Goal: Communication & Community: Answer question/provide support

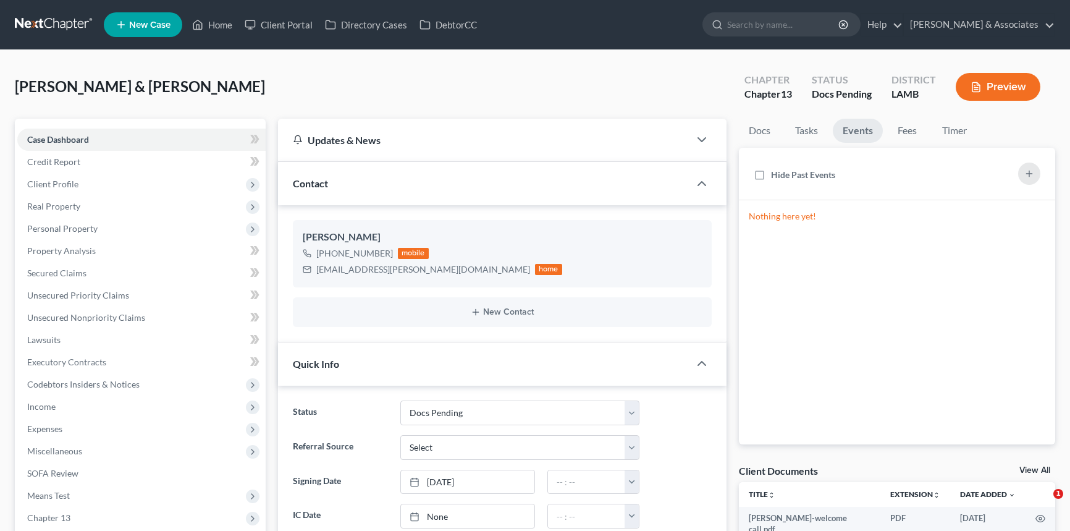
select select "6"
click at [230, 21] on link "Home" at bounding box center [212, 25] width 53 height 22
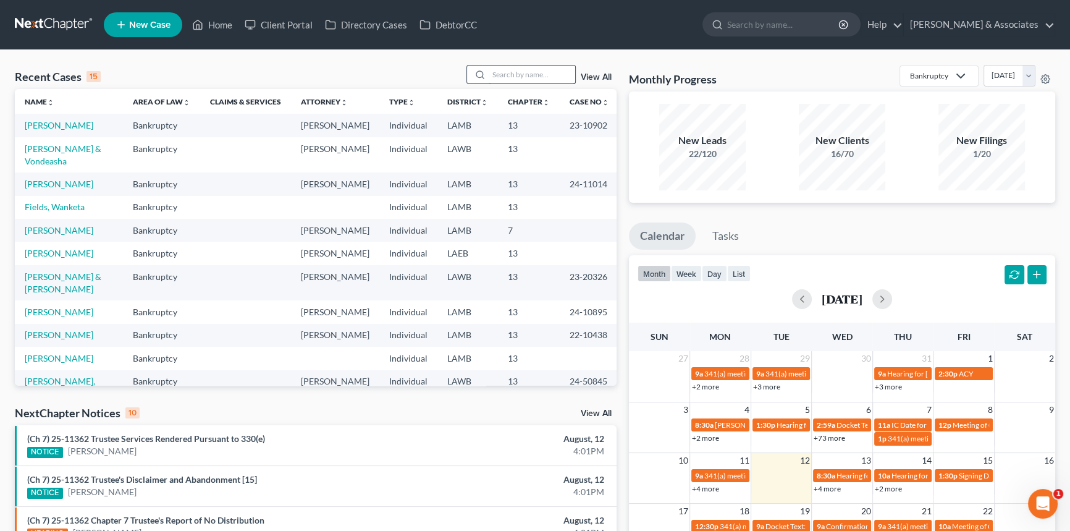
click at [532, 71] on input "search" at bounding box center [532, 74] width 86 height 18
type input "yeats"
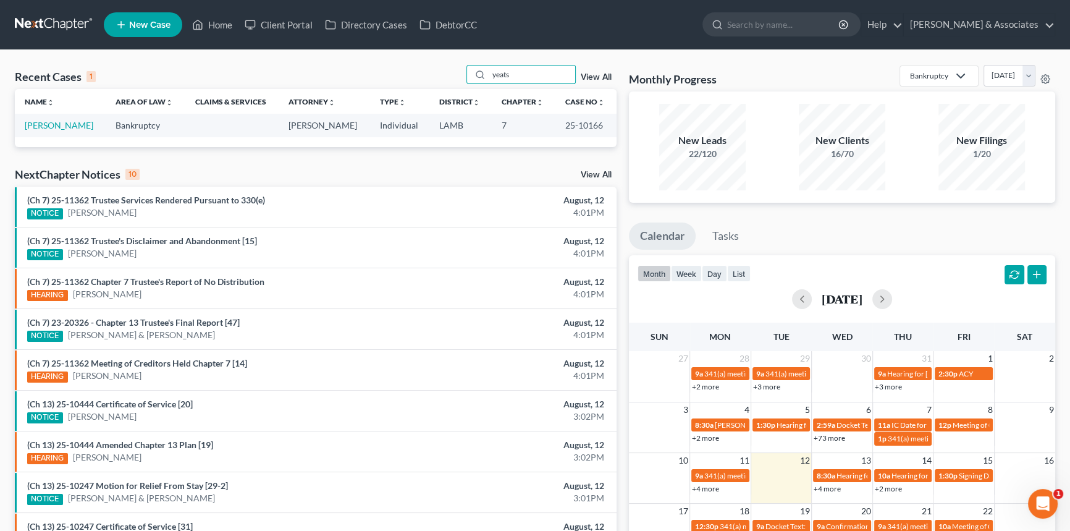
click at [54, 115] on td "[PERSON_NAME]" at bounding box center [60, 125] width 91 height 23
click at [50, 125] on link "[PERSON_NAME]" at bounding box center [59, 125] width 69 height 11
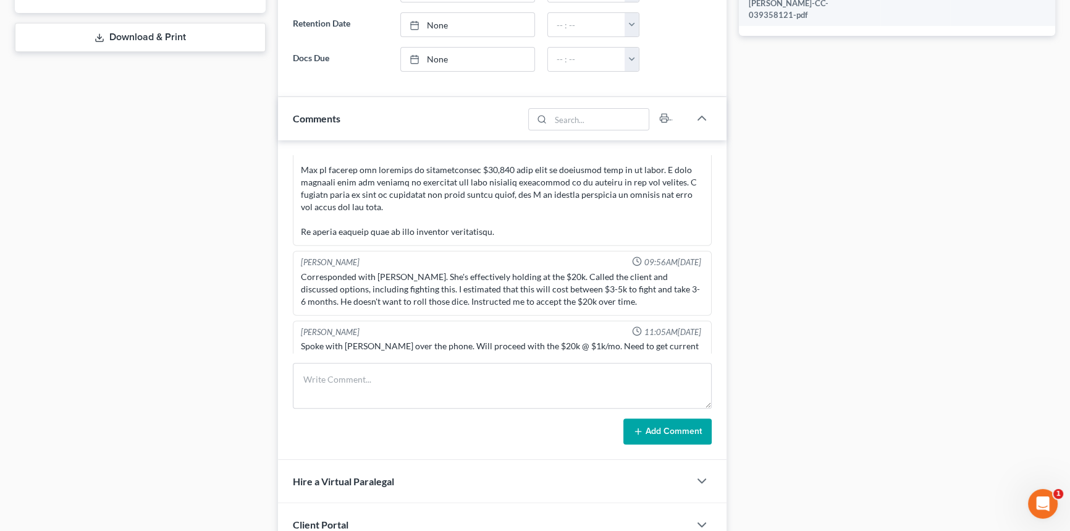
scroll to position [561, 0]
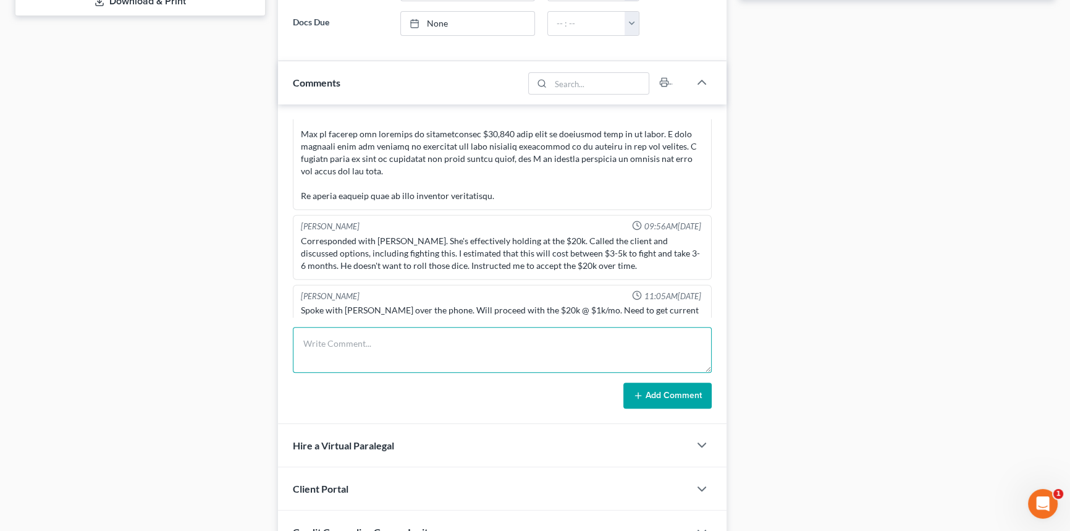
click at [387, 348] on textarea at bounding box center [502, 350] width 419 height 46
paste textarea "Bill Yeats<billyeats2@gmail.com> ​Docs​ The trustee at the 341 meeting requeste…"
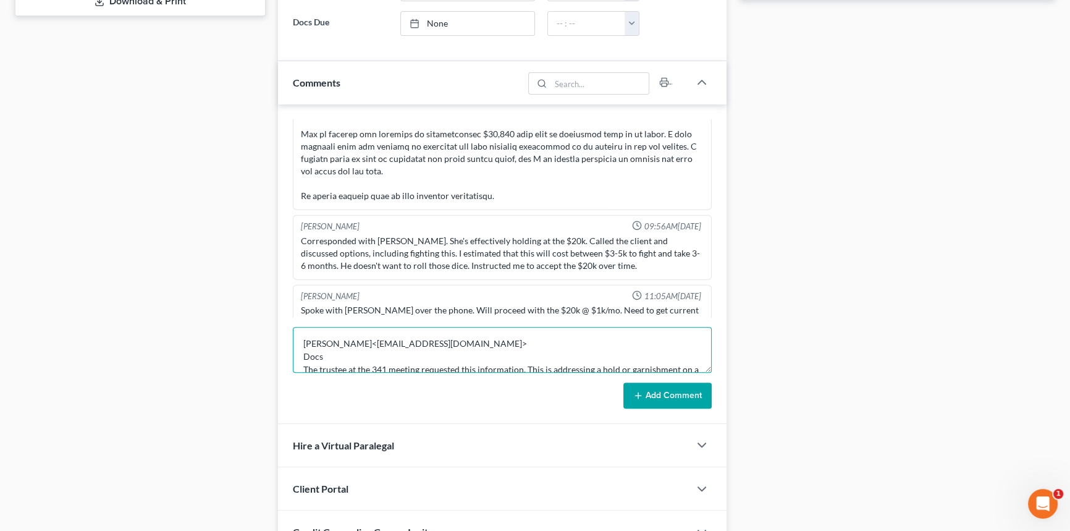
scroll to position [184, 0]
type textarea "Bill Yeats<billyeats2@gmail.com> ​Docs​ The trustee at the 341 meeting requeste…"
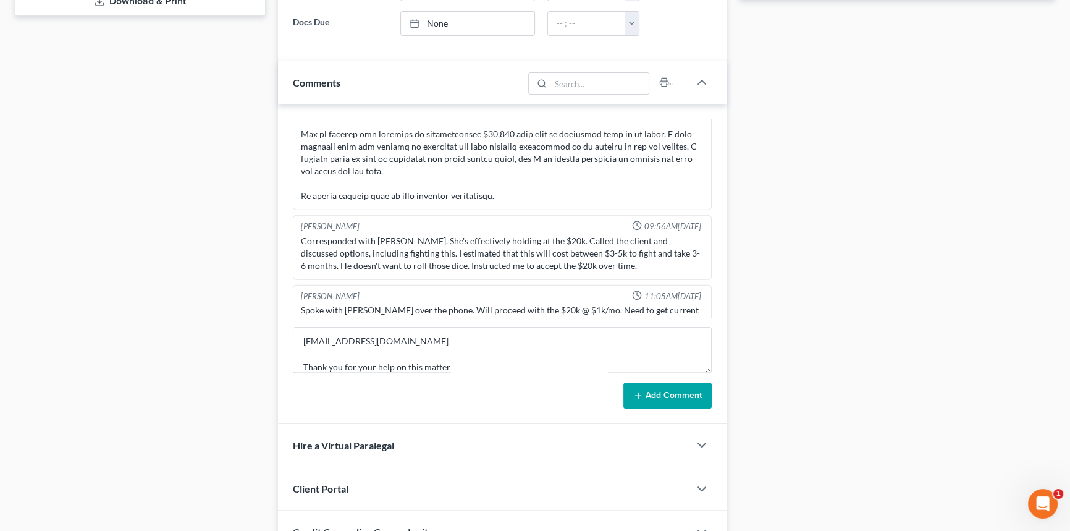
click at [657, 382] on button "Add Comment" at bounding box center [667, 395] width 88 height 26
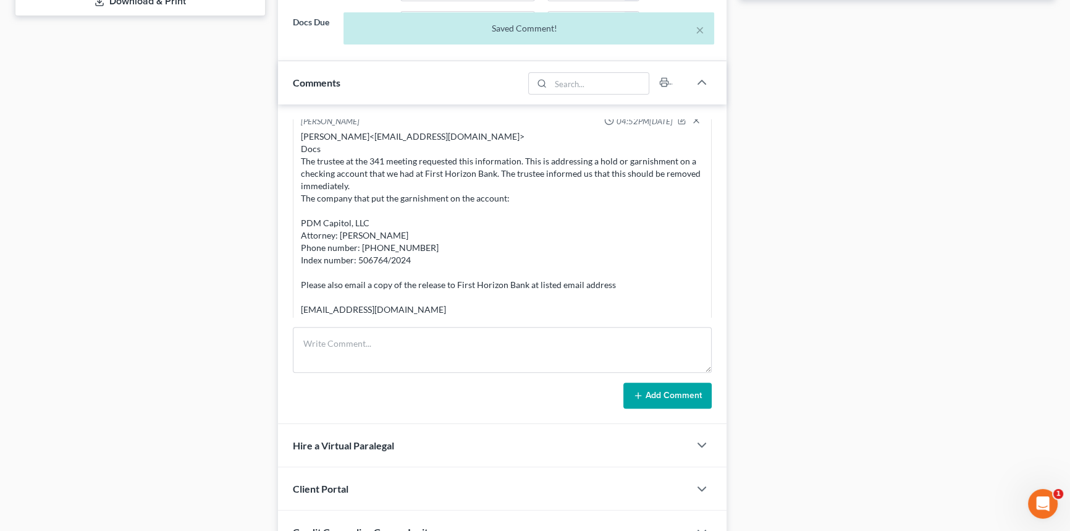
scroll to position [4866, 0]
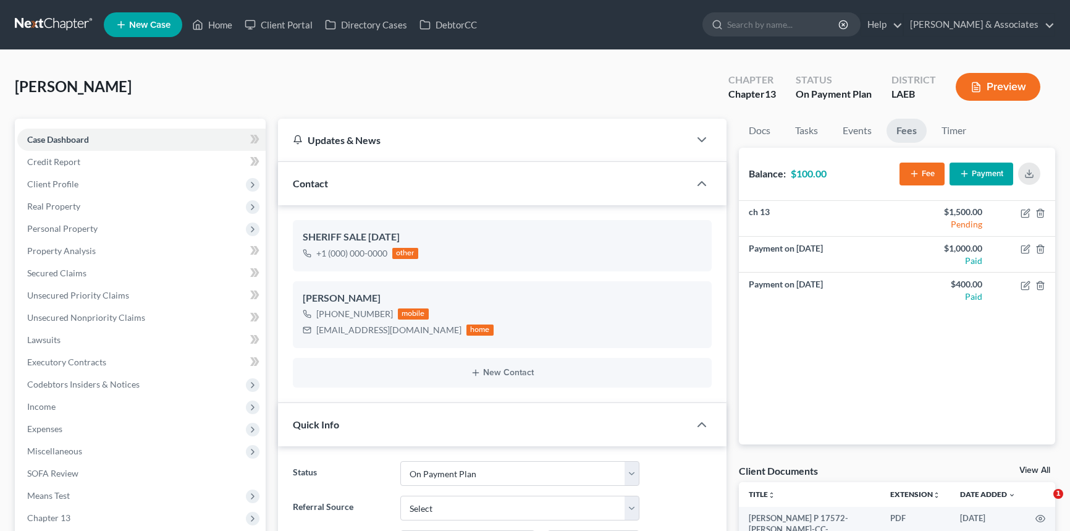
select select "16"
click at [205, 23] on link "Home" at bounding box center [212, 25] width 53 height 22
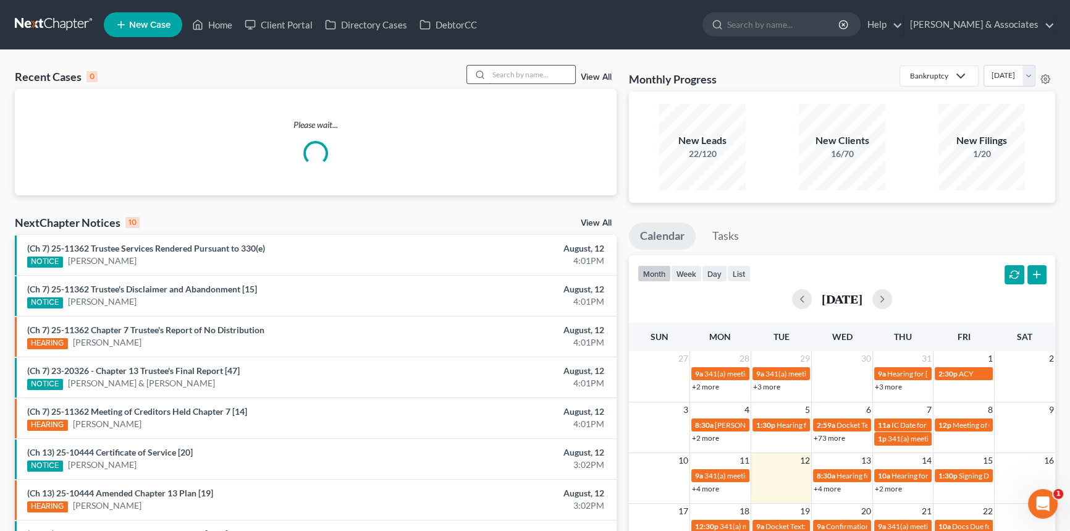
click at [549, 74] on input "search" at bounding box center [532, 74] width 86 height 18
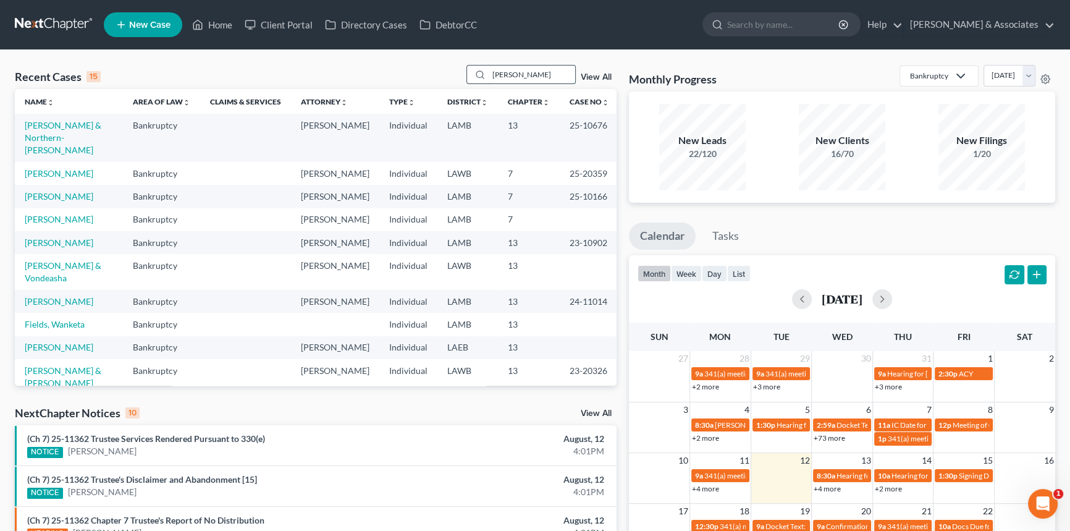
type input "[PERSON_NAME]"
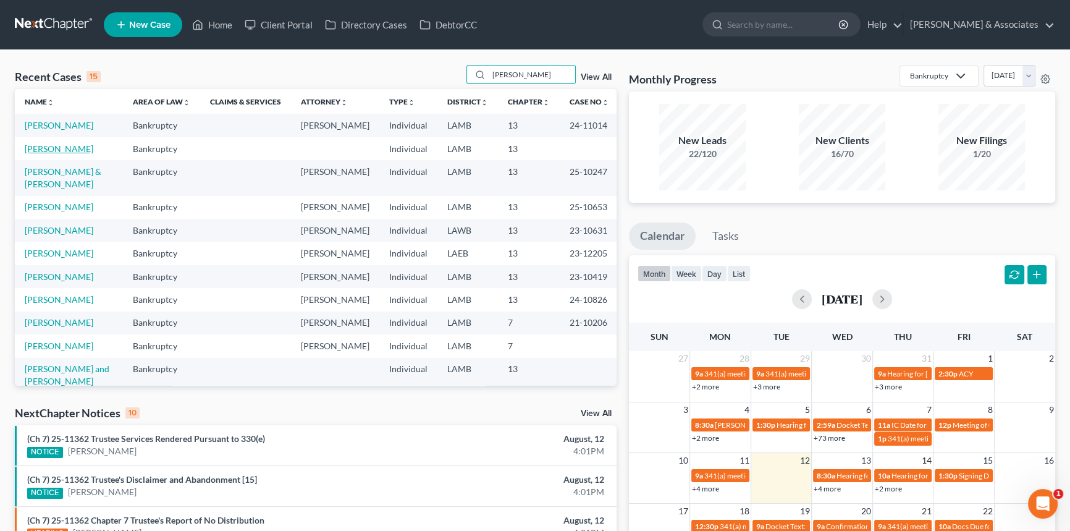
click at [64, 154] on link "[PERSON_NAME]" at bounding box center [59, 148] width 69 height 11
